Goal: Information Seeking & Learning: Learn about a topic

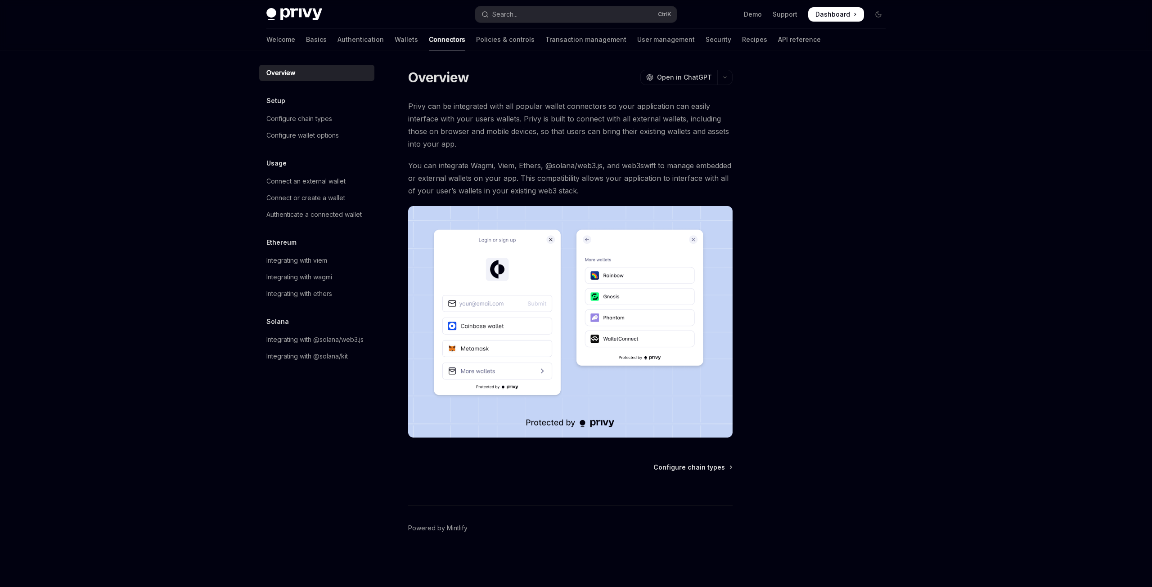
click at [931, 203] on div "Skip to main content Privy Docs home page Search... Ctrl K Demo Support Dashboa…" at bounding box center [576, 293] width 1152 height 587
drag, startPoint x: 900, startPoint y: 304, endPoint x: 654, endPoint y: 259, distance: 249.3
click at [899, 304] on div "Overview Setup Configure chain types Configure wallet options Usage Connect an …" at bounding box center [576, 318] width 662 height 537
